Goal: Find specific page/section: Find specific page/section

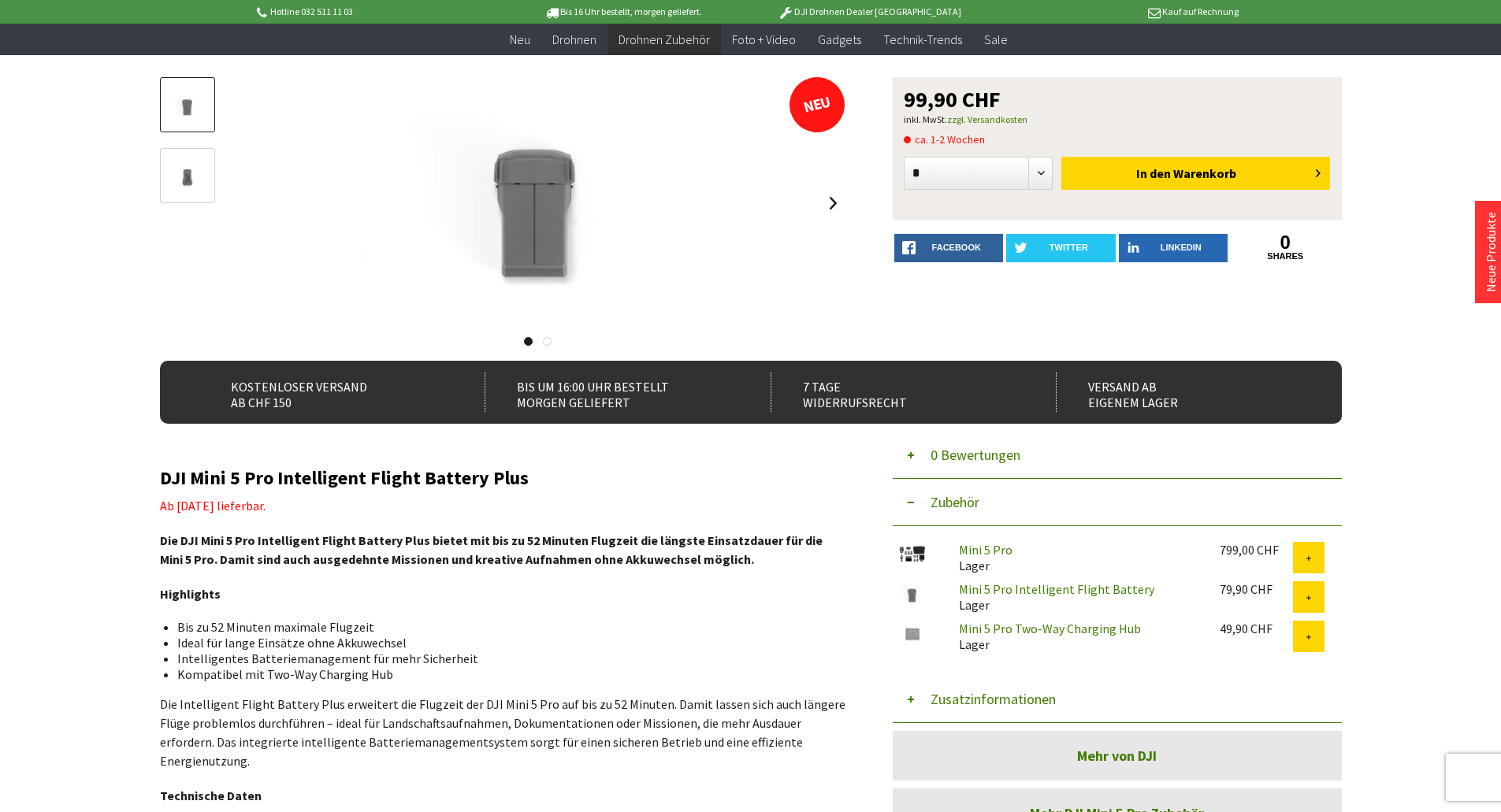
scroll to position [157, 0]
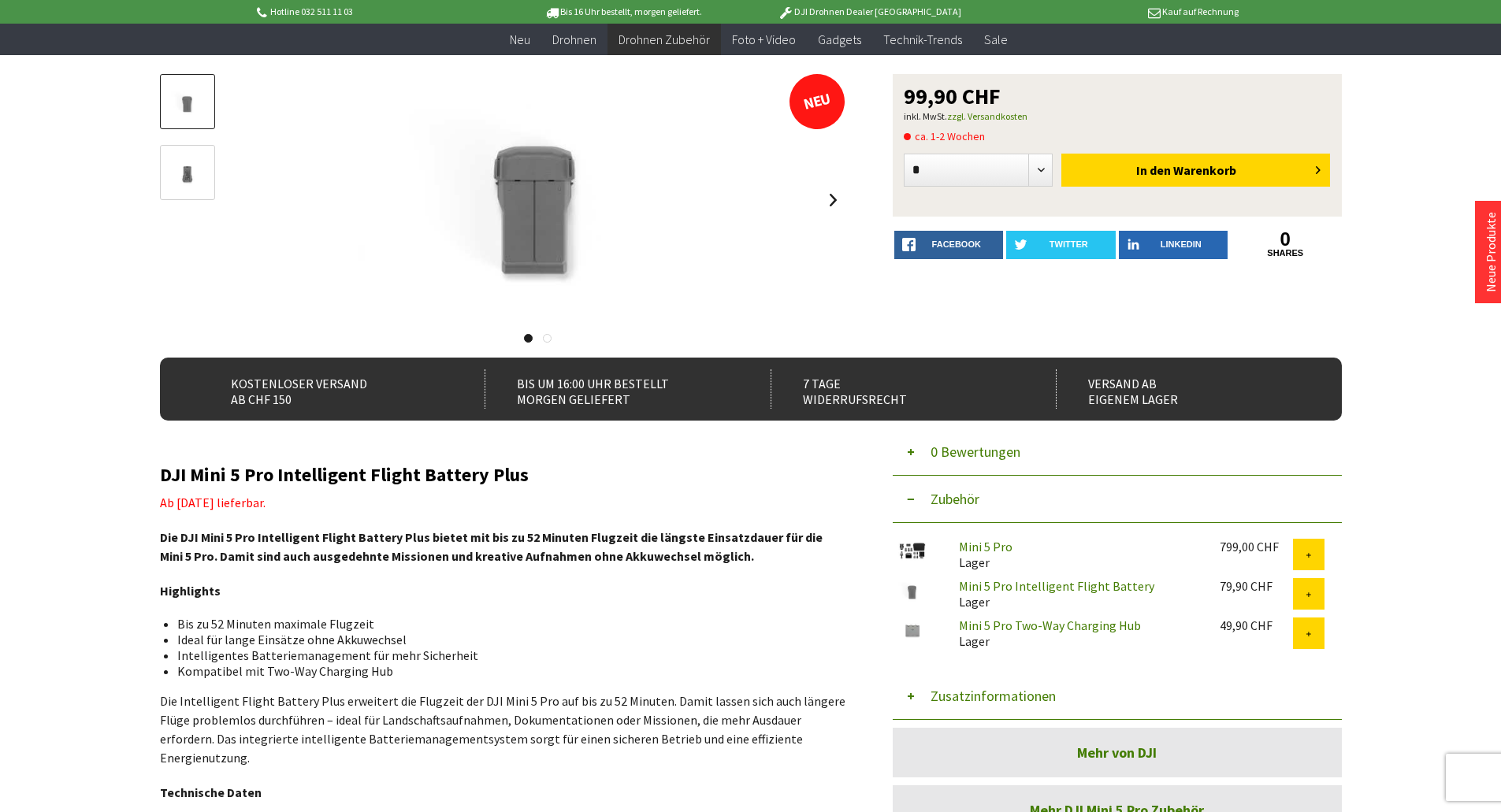
click at [553, 478] on h2 "DJI Mini 5 Pro Intelligent Flight Battery Plus" at bounding box center [502, 475] width 685 height 21
click at [377, 477] on h2 "DJI Mini 5 Pro Intelligent Flight Battery Plus" at bounding box center [502, 475] width 685 height 21
click at [545, 479] on h2 "DJI Mini 5 Pro Intelligent Flight Battery Plus" at bounding box center [502, 475] width 685 height 21
click at [272, 476] on h2 "DJI Mini 5 Pro Intelligent Flight Battery Plus" at bounding box center [502, 475] width 685 height 21
click at [521, 477] on h2 "DJI Mini 5 Pro Intelligent Flight Battery Plus" at bounding box center [502, 475] width 685 height 21
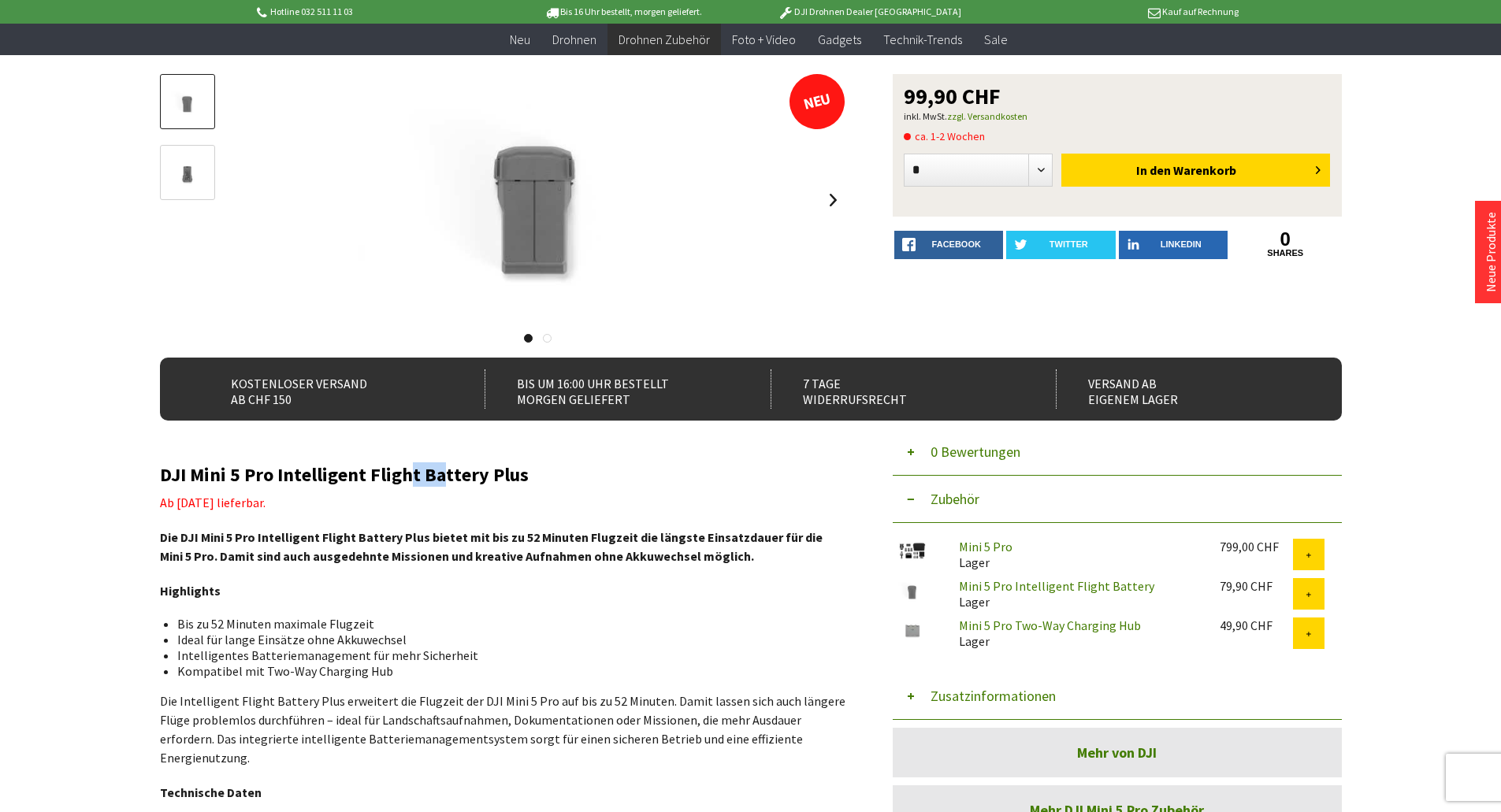
drag, startPoint x: 412, startPoint y: 480, endPoint x: 393, endPoint y: 478, distance: 19.1
click at [405, 479] on h2 "DJI Mini 5 Pro Intelligent Flight Battery Plus" at bounding box center [502, 475] width 685 height 21
click at [163, 482] on h2 "DJI Mini 5 Pro Intelligent Flight Battery Plus" at bounding box center [502, 475] width 685 height 21
click at [168, 485] on h2 "DJI Mini 5 Pro Intelligent Flight Battery Plus" at bounding box center [502, 475] width 685 height 21
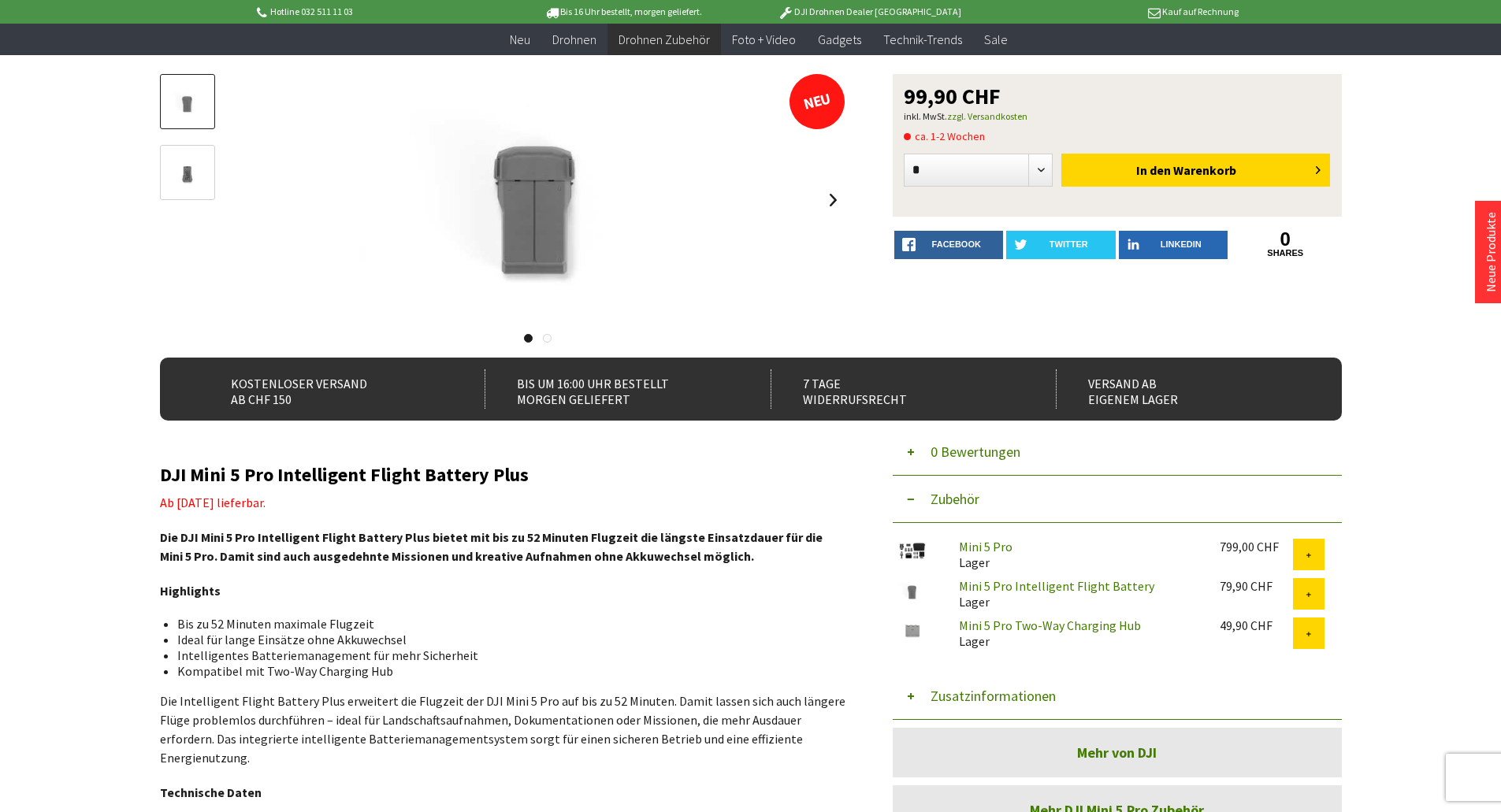
click at [160, 480] on h2 "DJI Mini 5 Pro Intelligent Flight Battery Plus" at bounding box center [502, 475] width 685 height 21
drag, startPoint x: 160, startPoint y: 480, endPoint x: 173, endPoint y: 481, distance: 13.0
click at [164, 480] on h2 "DJI Mini 5 Pro Intelligent Flight Battery Plus" at bounding box center [502, 475] width 685 height 21
click at [186, 478] on h2 "DJI Mini 5 Pro Intelligent Flight Battery Plus" at bounding box center [502, 475] width 685 height 21
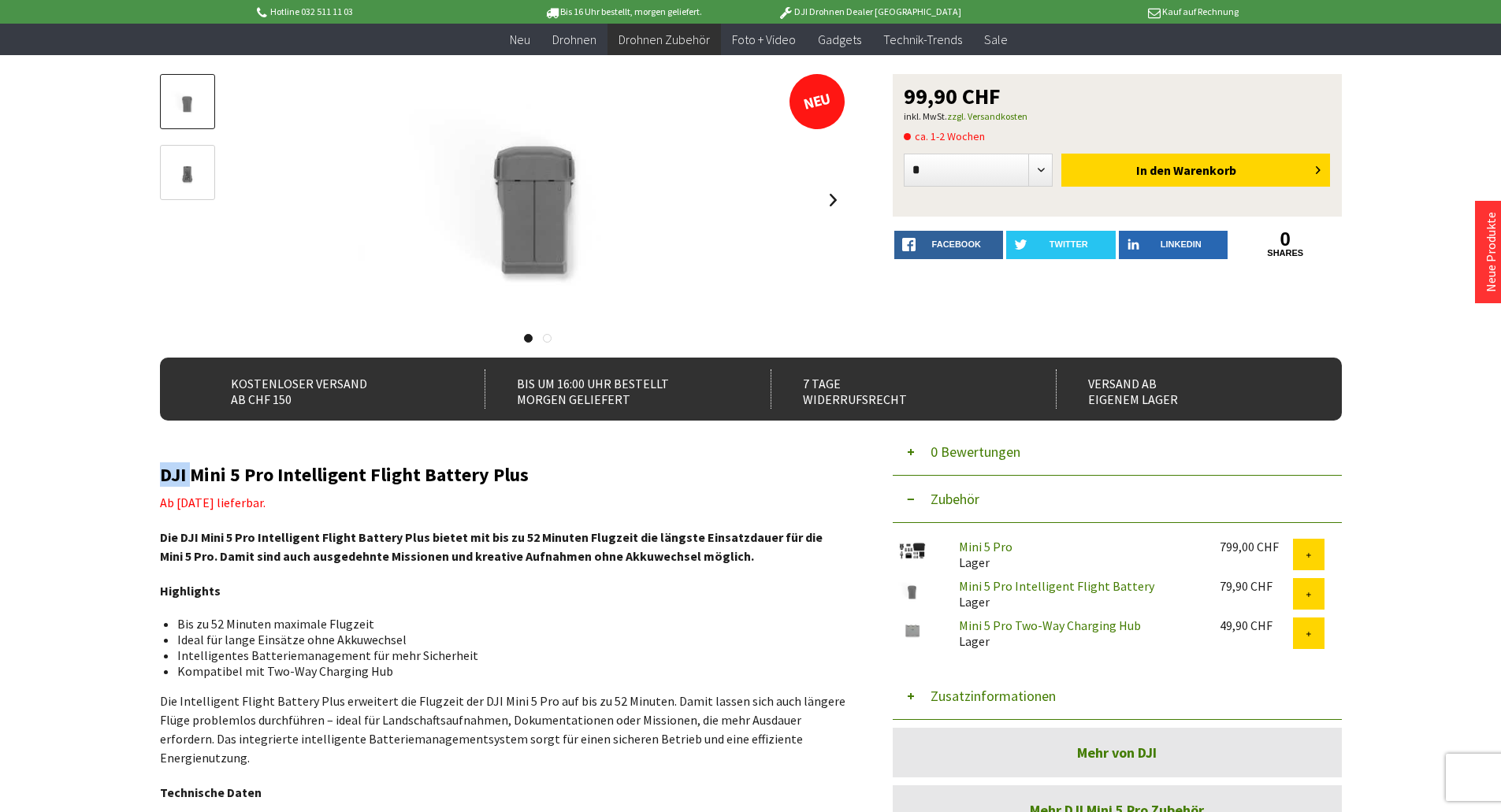
click at [408, 469] on h2 "DJI Mini 5 Pro Intelligent Flight Battery Plus" at bounding box center [502, 475] width 685 height 21
click at [533, 483] on div "DJI Mini 5 Pro Intelligent Flight Battery Plus Ab [DATE] lieferbar. Die DJI Min…" at bounding box center [502, 790] width 685 height 652
click at [529, 476] on h2 "DJI Mini 5 Pro Intelligent Flight Battery Plus" at bounding box center [502, 475] width 685 height 21
click at [512, 473] on h2 "DJI Mini 5 Pro Intelligent Flight Battery Plus" at bounding box center [502, 475] width 685 height 21
click at [522, 474] on h2 "DJI Mini 5 Pro Intelligent Flight Battery Plus" at bounding box center [502, 475] width 685 height 21
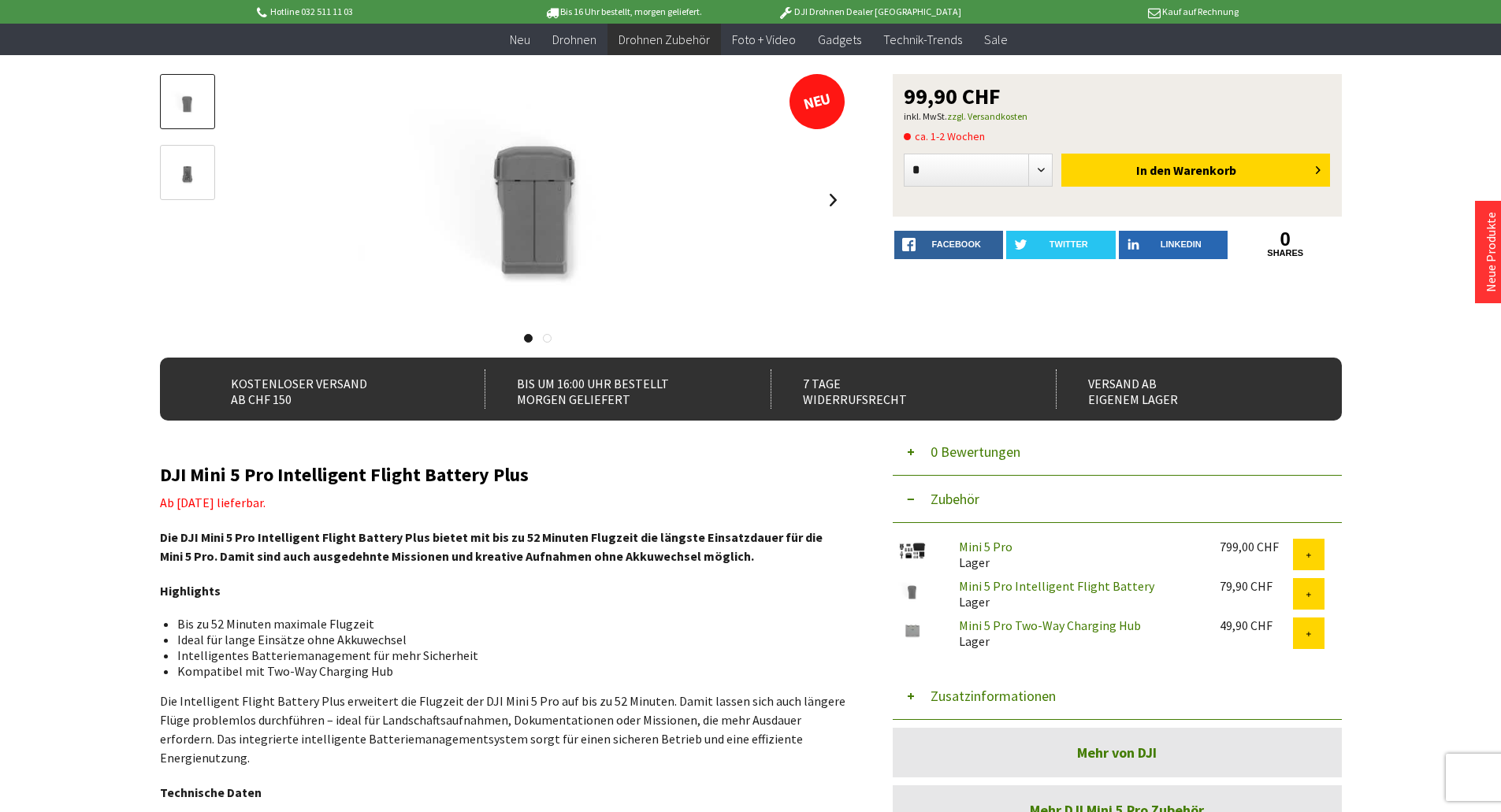
click at [522, 474] on h2 "DJI Mini 5 Pro Intelligent Flight Battery Plus" at bounding box center [502, 475] width 685 height 21
click at [517, 475] on h2 "DJI Mini 5 Pro Intelligent Flight Battery Plus" at bounding box center [502, 475] width 685 height 21
